Goal: Task Accomplishment & Management: Complete application form

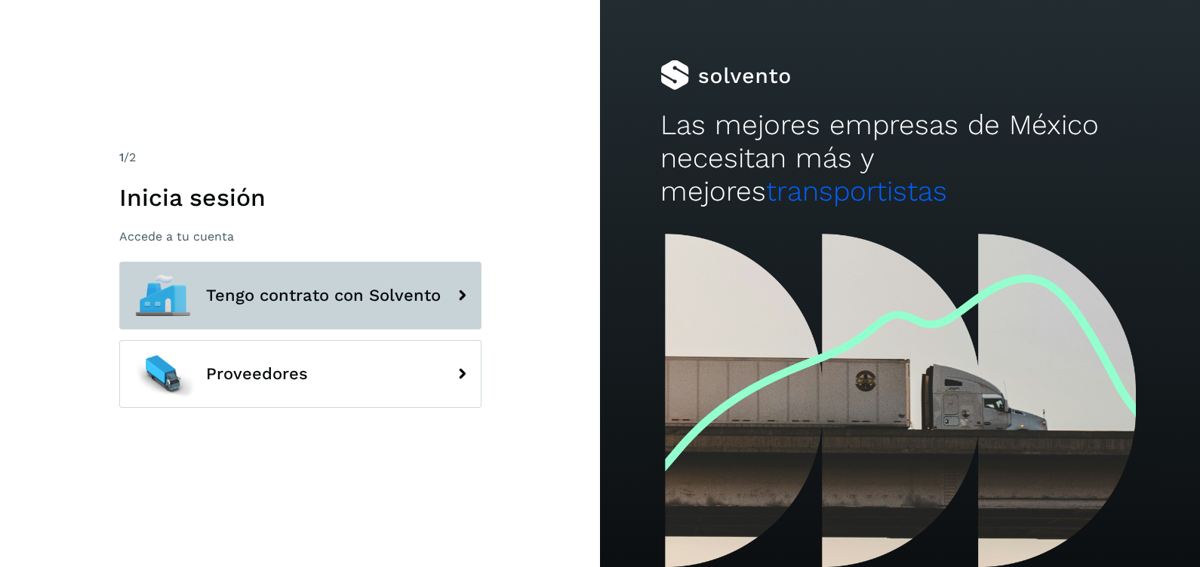
click at [349, 282] on button "Tengo contrato con Solvento" at bounding box center [300, 296] width 362 height 68
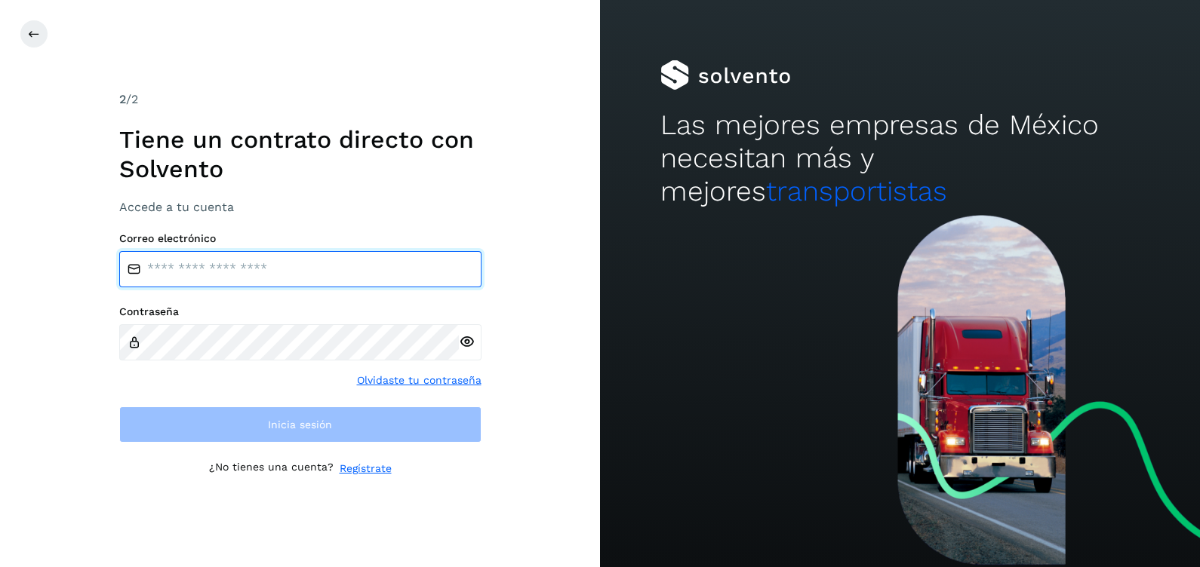
type input "**********"
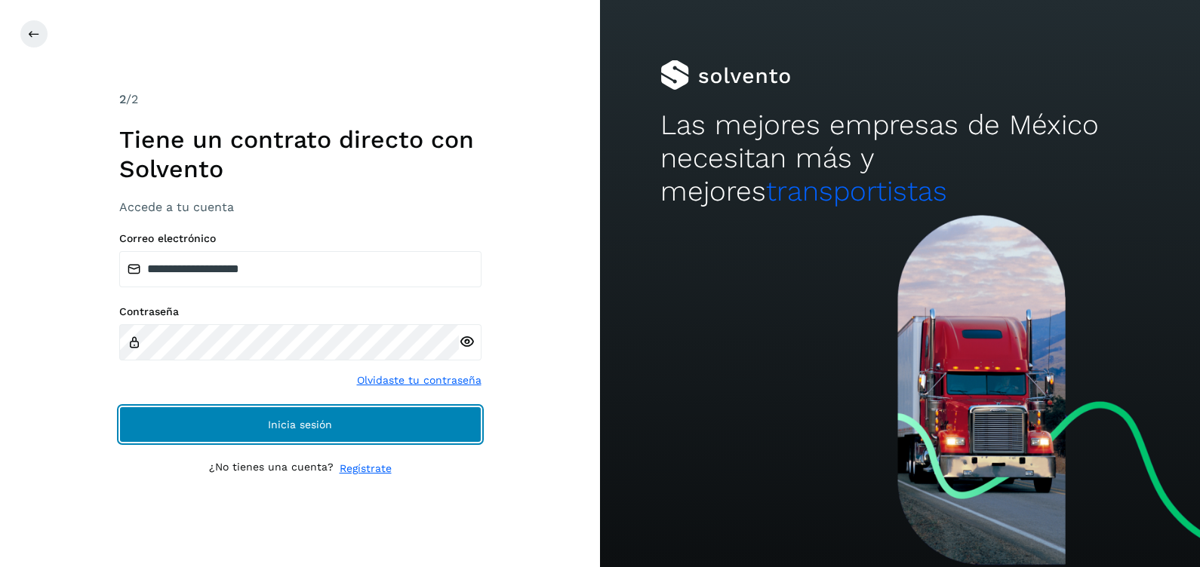
click at [304, 424] on span "Inicia sesión" at bounding box center [300, 425] width 64 height 11
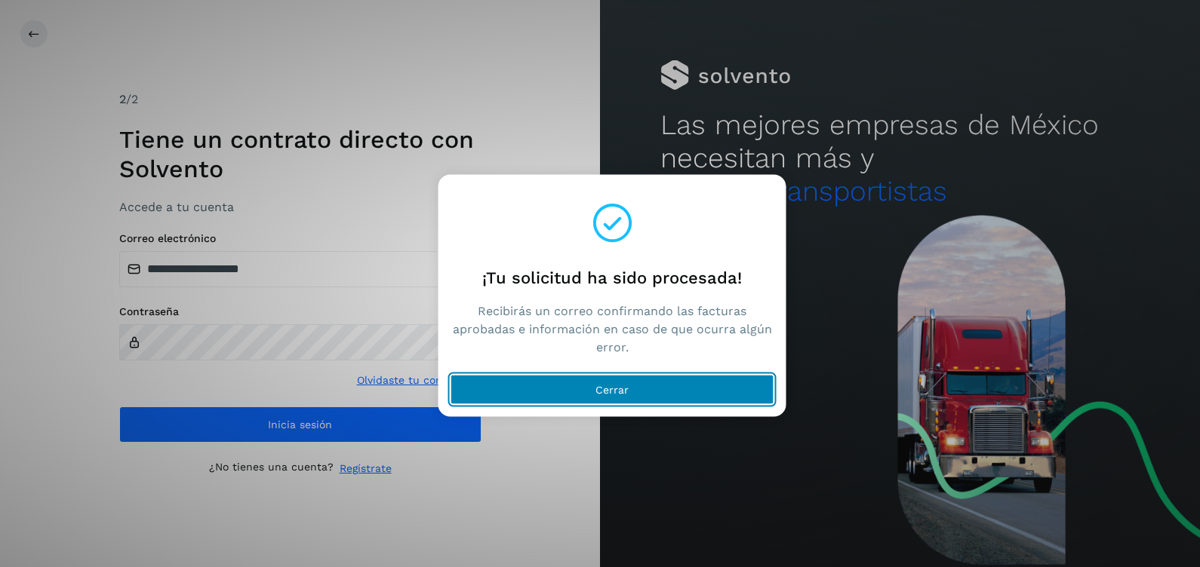
click at [624, 388] on span "Cerrar" at bounding box center [611, 390] width 33 height 11
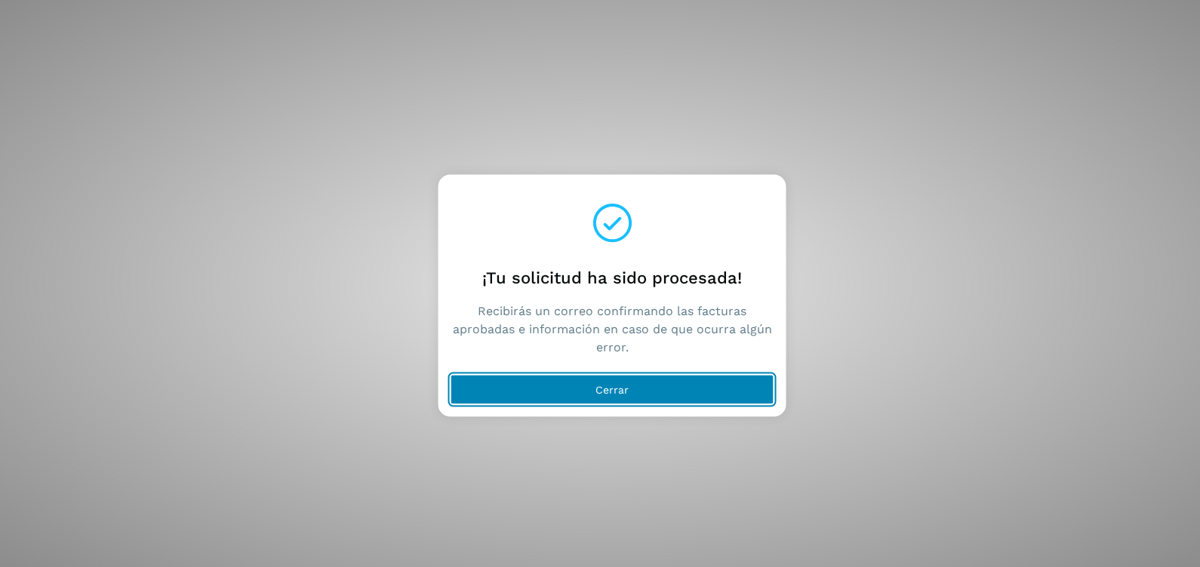
click at [636, 383] on button "Cerrar" at bounding box center [612, 390] width 324 height 30
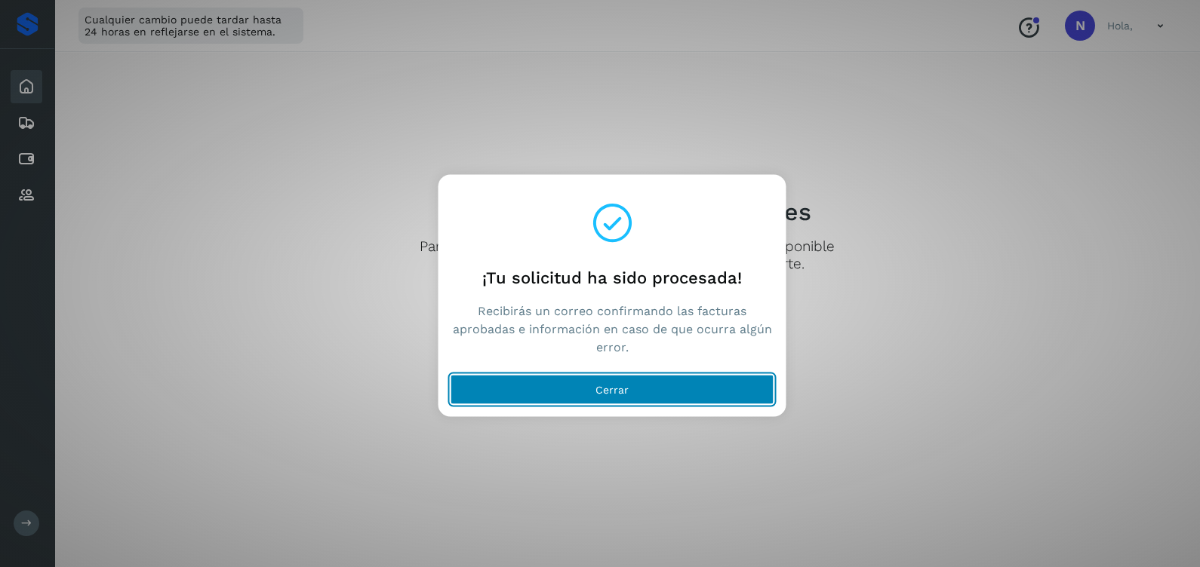
click at [586, 388] on button "Cerrar" at bounding box center [612, 390] width 324 height 30
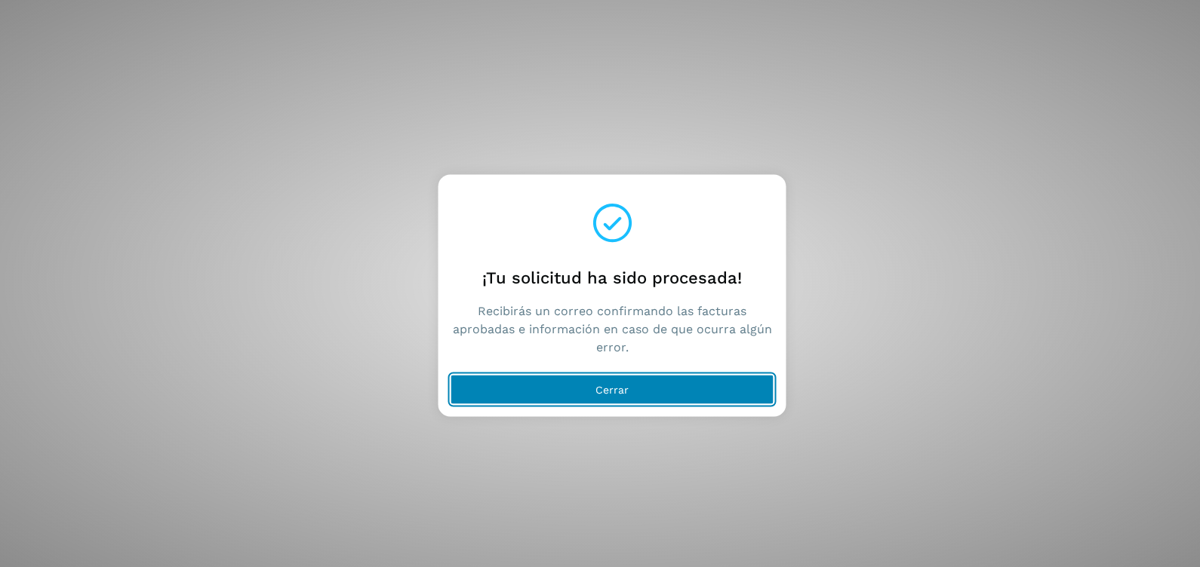
click at [623, 389] on span "Cerrar" at bounding box center [611, 390] width 33 height 11
